Goal: Find specific page/section: Find specific page/section

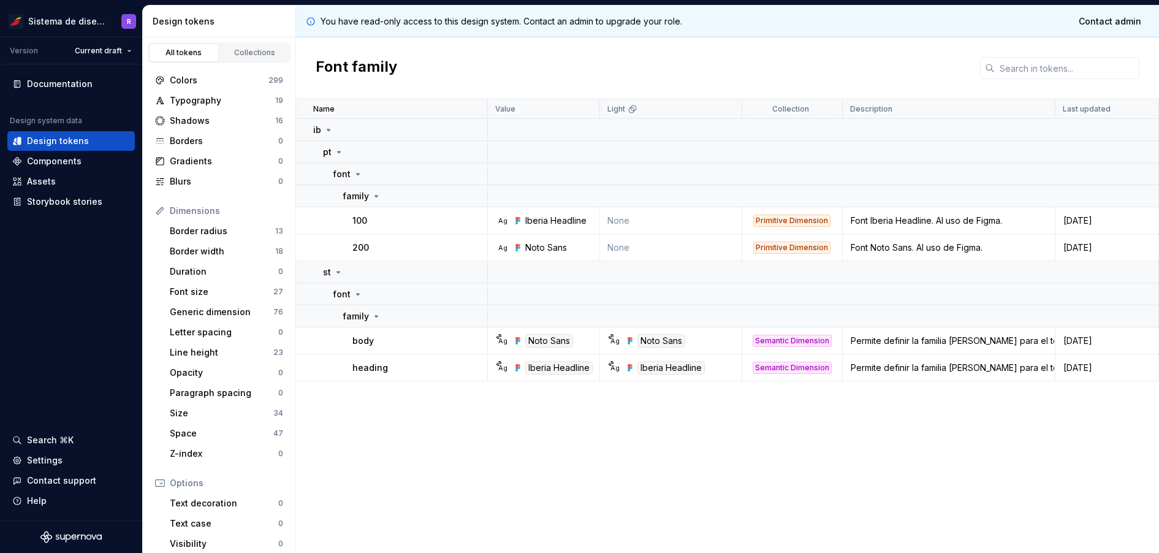
scroll to position [118, 0]
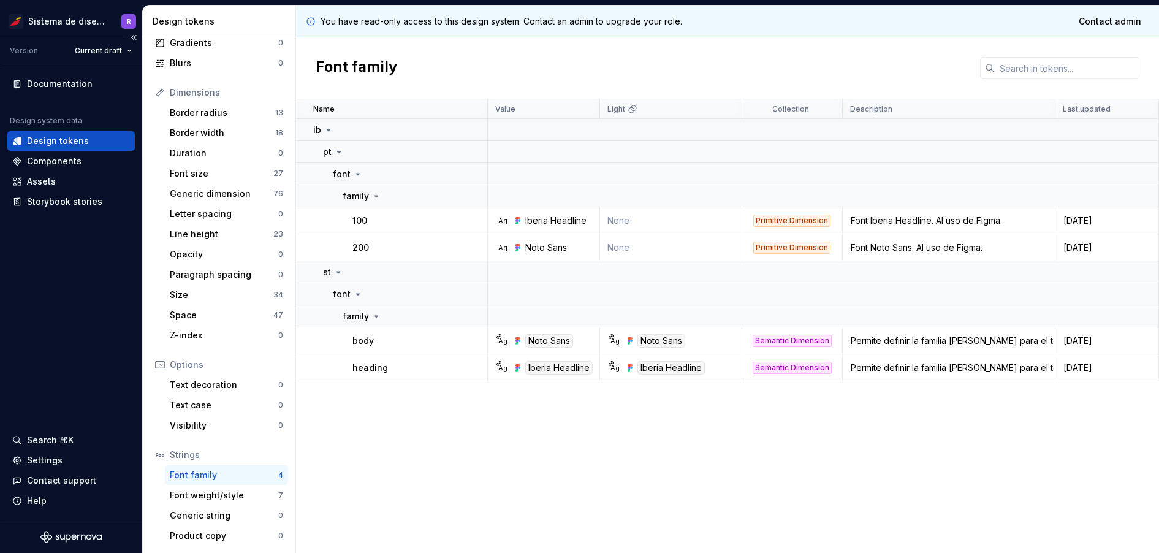
click at [113, 40] on div "Version Current draft" at bounding box center [72, 50] width 140 height 27
click at [113, 51] on html "Sistema de diseño Iberia R Version Current draft Documentation Design system da…" at bounding box center [579, 276] width 1159 height 553
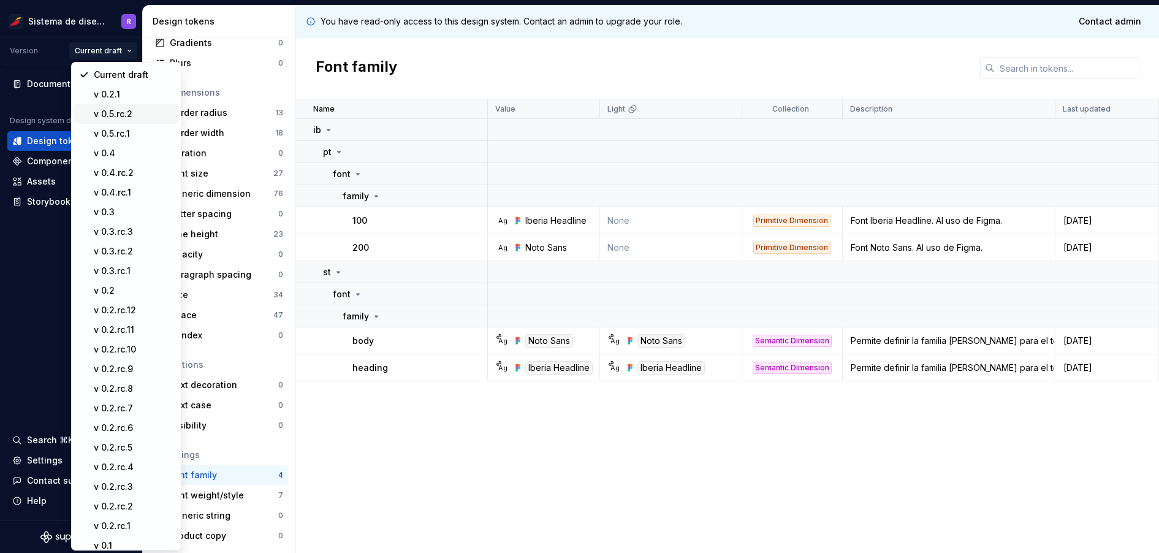
click at [113, 116] on div "v 0.5.rc.2" at bounding box center [134, 114] width 80 height 12
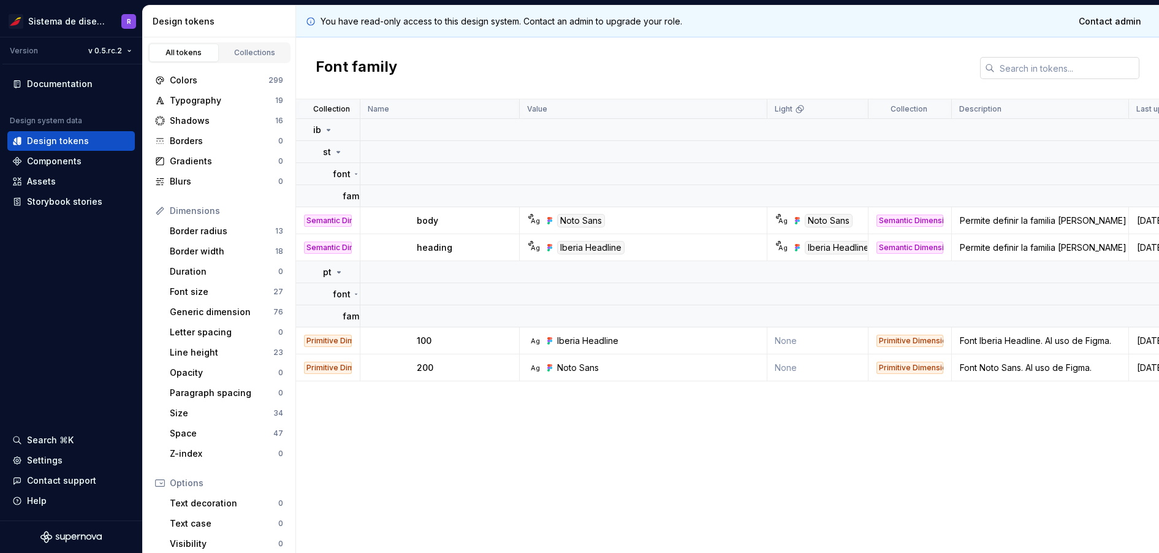
click at [1051, 67] on input "text" at bounding box center [1067, 68] width 145 height 22
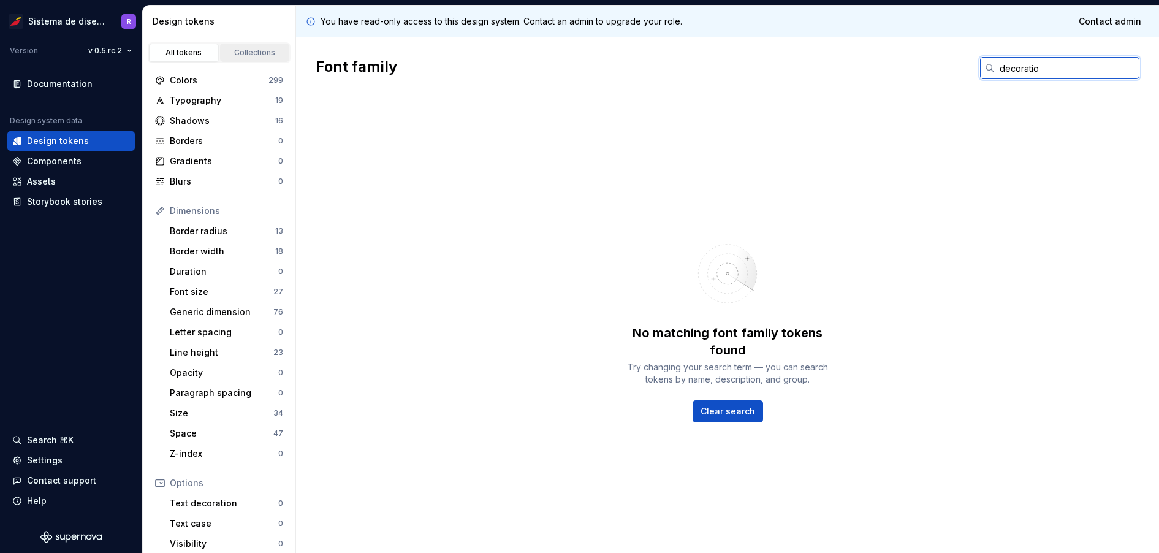
type input "decoratio"
click at [241, 53] on div "Collections" at bounding box center [254, 53] width 61 height 10
